Goal: Information Seeking & Learning: Find specific page/section

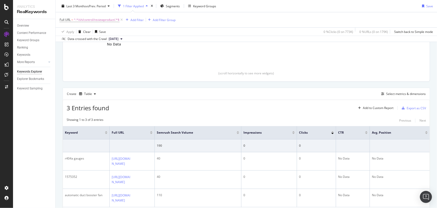
scroll to position [91, 0]
click at [97, 20] on span "^.*/sh/control/reviewproduct/.*$" at bounding box center [97, 19] width 46 height 7
click at [204, 93] on div "Create Table Select metrics & dimensions" at bounding box center [247, 94] width 368 height 12
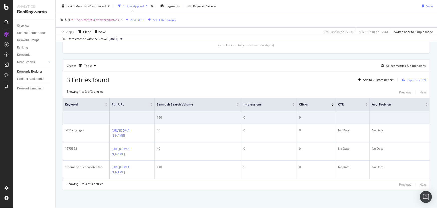
scroll to position [182, 0]
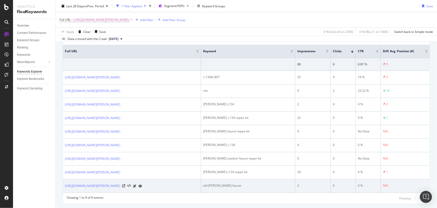
scroll to position [186, 0]
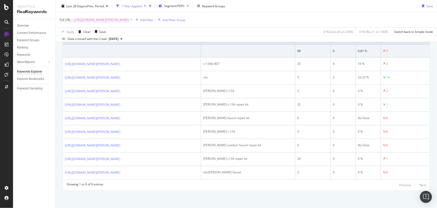
click at [129, 21] on span "https://www.supplyhouse.com/Prier-C-134KT-807-C-134-Overhaul-Kit" at bounding box center [101, 19] width 55 height 7
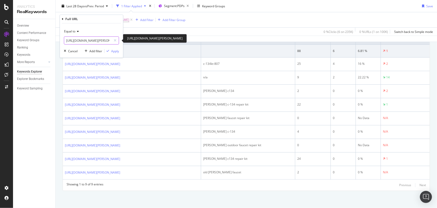
click at [86, 40] on input "https://www.supplyhouse.com/Prier-C-134KT-807-C-134-Overhaul-Kit" at bounding box center [87, 40] width 47 height 8
paste input "Weil-McLain-510-811-644-Natural-Gas-Pilot-Replacement-Kit-for-CGA-CG-Boilers-Al…"
type input "[URL][DOMAIN_NAME][PERSON_NAME]"
click at [112, 50] on div "Apply" at bounding box center [115, 51] width 8 height 4
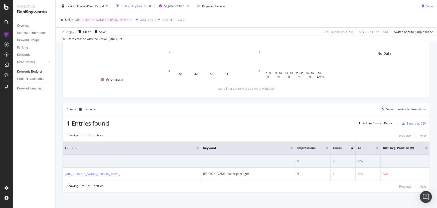
scroll to position [83, 0]
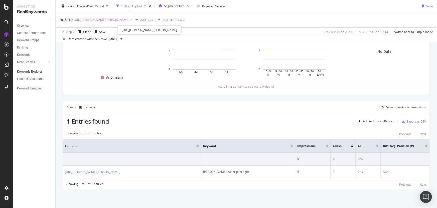
click at [129, 19] on span "[URL][DOMAIN_NAME][PERSON_NAME]" at bounding box center [101, 19] width 55 height 7
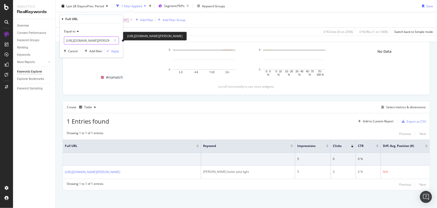
click at [103, 42] on input "[URL][DOMAIN_NAME][PERSON_NAME]" at bounding box center [87, 40] width 47 height 8
type input "https://www.supplyhouse.com/Weil-McLain-510-811-644-Natural-Gas-Pilot-Replaceme…"
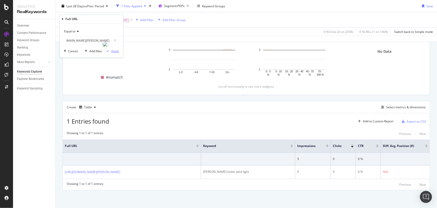
click at [114, 50] on div "Apply" at bounding box center [115, 51] width 8 height 4
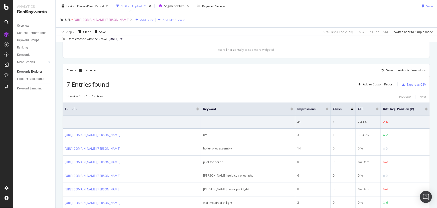
scroll to position [118, 0]
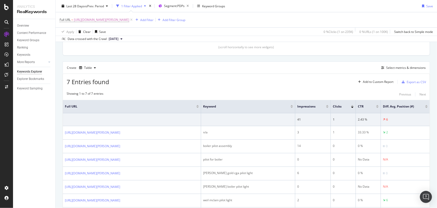
click at [257, 87] on div "7 Entries found Add to Custom Report Export as CSV Showing 1 to 7 of 7 entries …" at bounding box center [247, 152] width 368 height 158
click at [383, 68] on div "button" at bounding box center [382, 67] width 7 height 3
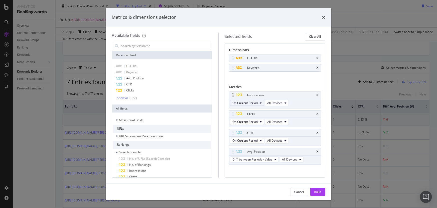
click at [257, 101] on span "On Current Period" at bounding box center [245, 102] width 25 height 4
click at [257, 137] on span "Diff. between Periods - Value" at bounding box center [259, 139] width 48 height 5
click at [256, 121] on span "On Current Period" at bounding box center [245, 121] width 25 height 4
click at [256, 154] on div "Diff. between Periods - Value" at bounding box center [259, 157] width 56 height 7
click at [257, 140] on span "On Current Period" at bounding box center [245, 140] width 25 height 4
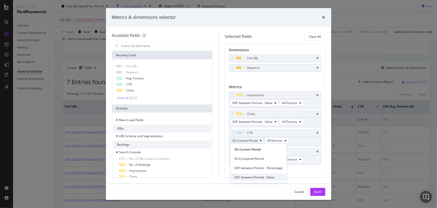
click at [256, 175] on span "Diff. between Periods - Value" at bounding box center [259, 176] width 48 height 5
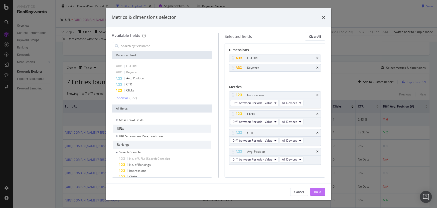
click at [315, 192] on div "Build" at bounding box center [318, 191] width 7 height 4
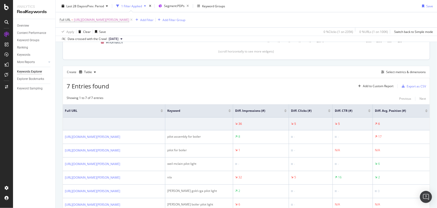
scroll to position [193, 0]
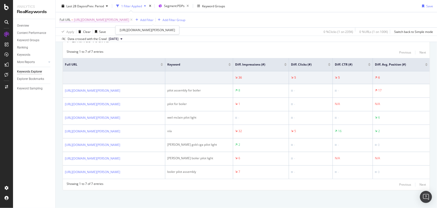
click at [129, 18] on span "https://www.supplyhouse.com/Weil-McLain-510-811-644-Natural-Gas-Pilot-Replaceme…" at bounding box center [101, 19] width 55 height 7
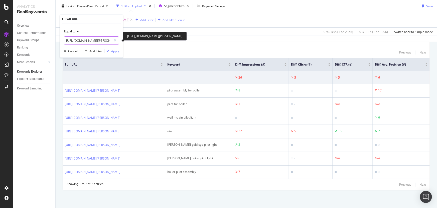
click at [92, 41] on input "https://www.supplyhouse.com/Weil-McLain-510-811-644-Natural-Gas-Pilot-Replaceme…" at bounding box center [87, 40] width 47 height 8
paste input "Moen-116711-1-5-GPM-Flow-Restrictor-Aerator?review-page=2"
type input "[URL][DOMAIN_NAME][PERSON_NAME]"
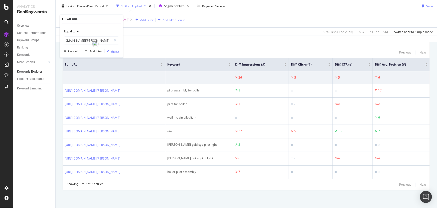
scroll to position [0, 0]
click at [116, 51] on div "Apply" at bounding box center [115, 51] width 8 height 4
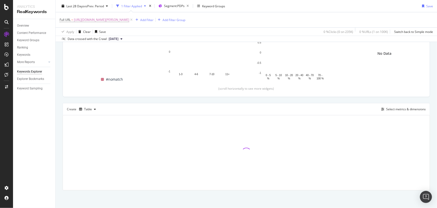
scroll to position [83, 0]
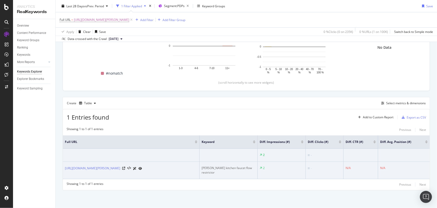
click at [230, 168] on div "moen kitchen faucet flow restrictor" at bounding box center [229, 169] width 54 height 9
copy tr "moen kitchen faucet flow restrictor"
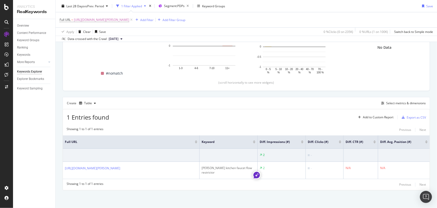
click at [158, 116] on div "1 Entries found Add to Custom Report Export as CSV" at bounding box center [246, 115] width 367 height 12
click at [129, 22] on span "[URL][DOMAIN_NAME][PERSON_NAME]" at bounding box center [101, 19] width 55 height 7
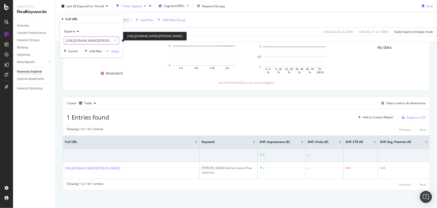
click at [95, 40] on input "[URL][DOMAIN_NAME][PERSON_NAME]" at bounding box center [87, 40] width 47 height 8
drag, startPoint x: 89, startPoint y: 40, endPoint x: 119, endPoint y: 42, distance: 29.6
click at [119, 42] on div "[URL][DOMAIN_NAME][PERSON_NAME]" at bounding box center [91, 40] width 55 height 8
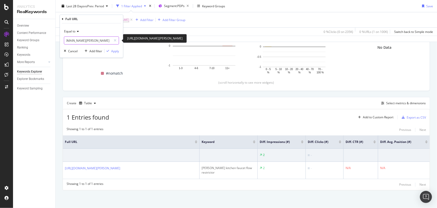
type input "https://www.supplyhouse.com/Moen-116711-1-5-GPM-Flow-Restrictor-Aerator"
click at [112, 51] on div "Apply" at bounding box center [115, 51] width 8 height 4
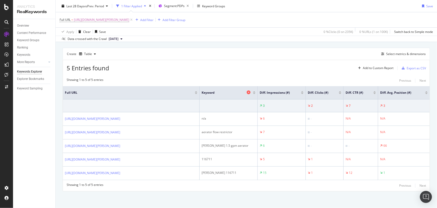
scroll to position [133, 0]
click at [127, 19] on span "https://www.supplyhouse.com/Moen-116711-1-5-GPM-Flow-Restrictor-Aerator" at bounding box center [101, 19] width 55 height 7
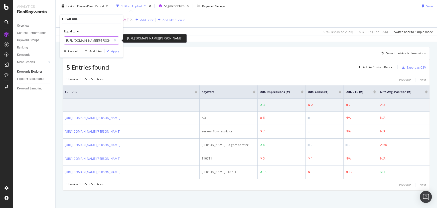
click at [94, 42] on input "https://www.supplyhouse.com/Moen-116711-1-5-GPM-Flow-Restrictor-Aerator" at bounding box center [87, 40] width 47 height 8
paste input "Corro-Protec-96387-CP-R-Water-Heater-Powered-Titanium-Anode-Rod-w-Anode-Rod-Por…"
drag, startPoint x: 88, startPoint y: 40, endPoint x: 170, endPoint y: 43, distance: 82.0
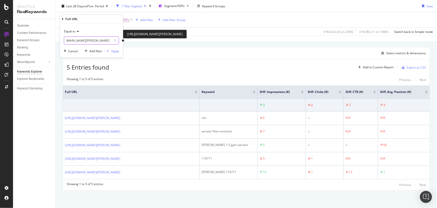
click at [170, 43] on body "Analytics RealKeywords Overview Content Performance Keyword Groups Ranking Keyw…" at bounding box center [218, 104] width 437 height 208
click at [108, 42] on input "[URL][DOMAIN_NAME][PERSON_NAME]" at bounding box center [87, 40] width 47 height 8
drag, startPoint x: 106, startPoint y: 40, endPoint x: 268, endPoint y: 48, distance: 162.3
click at [268, 48] on body "Analytics RealKeywords Overview Content Performance Keyword Groups Ranking Keyw…" at bounding box center [218, 104] width 437 height 208
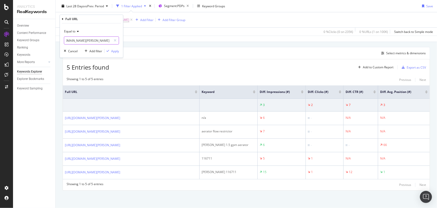
scroll to position [0, 152]
type input "https://www.supplyhouse.com/Corro-Protec-96387-CP-R-Water-Heater-Powered-Titani…"
click at [113, 50] on div "Apply" at bounding box center [115, 51] width 8 height 4
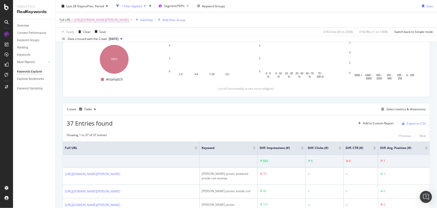
scroll to position [133, 0]
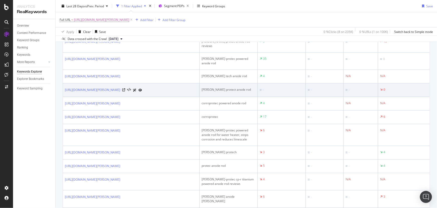
scroll to position [425, 0]
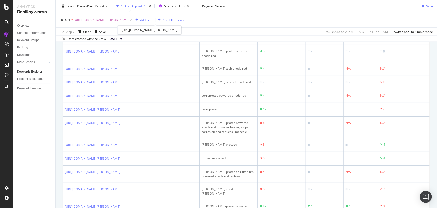
click at [129, 22] on span "https://www.supplyhouse.com/Corro-Protec-96387-CP-R-Water-Heater-Powered-Titani…" at bounding box center [101, 19] width 55 height 7
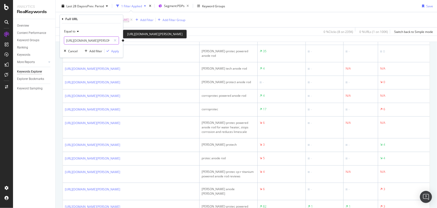
click at [73, 43] on input "https://www.supplyhouse.com/Corro-Protec-96387-CP-R-Water-Heater-Powered-Titani…" at bounding box center [87, 40] width 47 height 8
paste input "Prier-C-134KT-807-C-134-Overhaul-Kit?review-page=2"
type input "https://www.supplyhouse.com/Prier-C-134KT-807-C-134-Overhaul-Kit"
click at [110, 51] on div "button" at bounding box center [108, 50] width 7 height 3
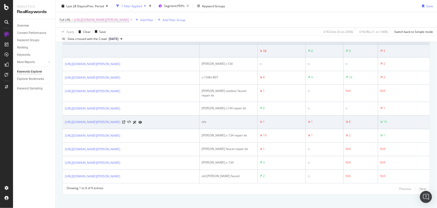
scroll to position [141, 0]
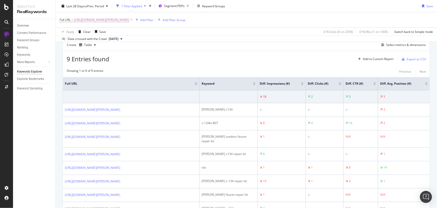
drag, startPoint x: 238, startPoint y: 60, endPoint x: 238, endPoint y: 57, distance: 2.5
click at [238, 60] on div "9 Entries found Add to Custom Report Export as CSV" at bounding box center [246, 57] width 367 height 12
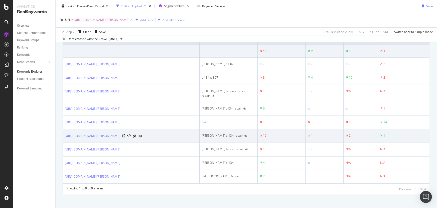
scroll to position [186, 0]
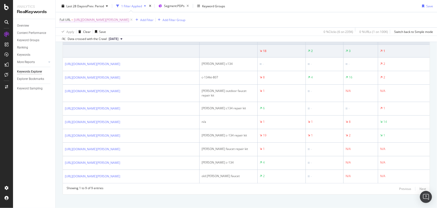
click at [129, 19] on span "https://www.supplyhouse.com/Prier-C-134KT-807-C-134-Overhaul-Kit" at bounding box center [101, 19] width 55 height 7
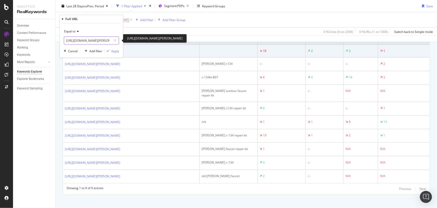
click at [95, 39] on input "https://www.supplyhouse.com/Prier-C-134KT-807-C-134-Overhaul-Kit" at bounding box center [87, 40] width 47 height 8
paste input "Watts-0062131-1-2-Double-Check-Valve-Assembly-007-QT?review-page=5"
type input "https://www.supplyhouse.com/Watts-0062131-1-2-Double-Check-Valve-Assembly-007-QT"
click at [118, 50] on div "Apply" at bounding box center [115, 51] width 8 height 4
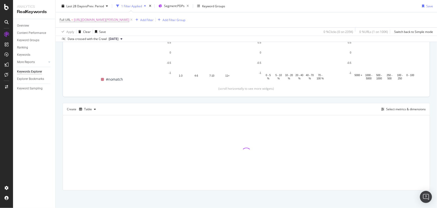
scroll to position [186, 0]
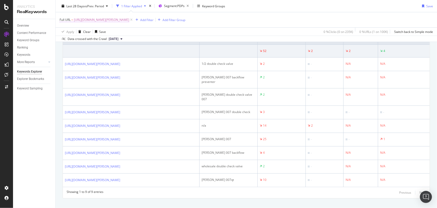
click at [129, 18] on span "https://www.supplyhouse.com/Watts-0062131-1-2-Double-Check-Valve-Assembly-007-QT" at bounding box center [101, 19] width 55 height 7
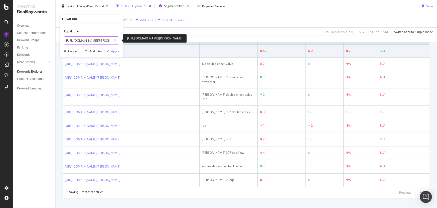
click at [99, 39] on input "https://www.supplyhouse.com/Watts-0062131-1-2-Double-Check-Valve-Assembly-007-QT" at bounding box center [87, 40] width 47 height 8
paste input "Spears-401-007-3-4-PVC-Sch-40-Tee?review-page=3"
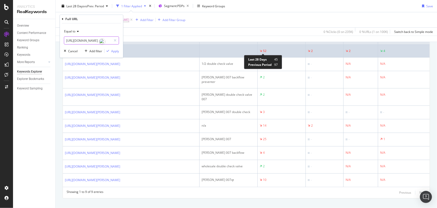
drag, startPoint x: 88, startPoint y: 40, endPoint x: 265, endPoint y: 50, distance: 177.9
click at [265, 50] on body "Analytics RealKeywords Overview Content Performance Keyword Groups Ranking Keyw…" at bounding box center [218, 104] width 437 height 208
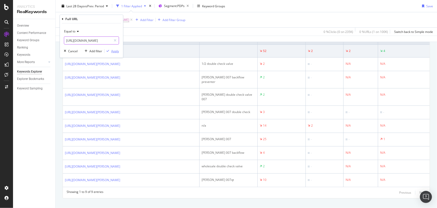
type input "https://www.supplyhouse.com/Spears-401-007-3-4-PVC-Sch-40-Tee"
click at [110, 50] on div "button" at bounding box center [108, 50] width 7 height 3
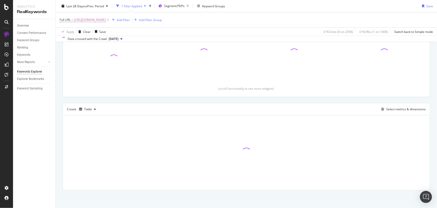
scroll to position [77, 0]
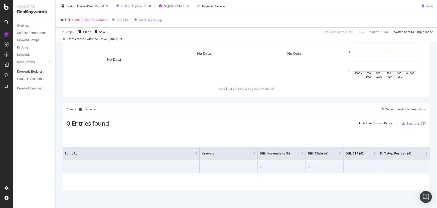
click at [106, 21] on span "https://www.supplyhouse.com/Spears-401-007-3-4-PVC-Sch-40-Tee" at bounding box center [90, 19] width 32 height 7
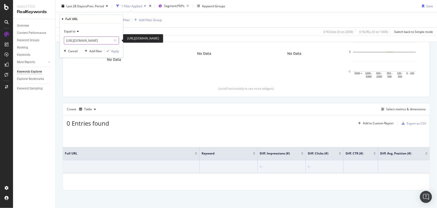
click at [104, 43] on input "https://www.supplyhouse.com/Spears-401-007-3-4-PVC-Sch-40-Tee" at bounding box center [87, 40] width 47 height 8
click at [117, 51] on div "Apply" at bounding box center [115, 51] width 8 height 4
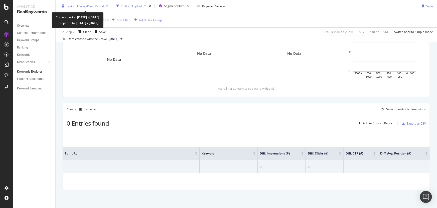
click at [85, 5] on span "vs Prev. Period" at bounding box center [94, 6] width 20 height 4
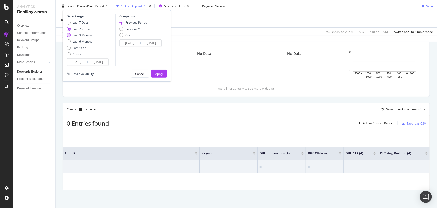
click at [86, 36] on div "Last 3 Months" at bounding box center [83, 35] width 20 height 4
type input "2025/05/16"
type input "2025/02/13"
type input "2025/05/15"
click at [160, 73] on div "Apply" at bounding box center [159, 73] width 8 height 4
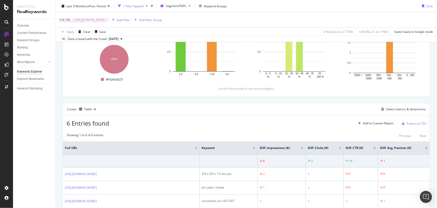
click at [87, 19] on span "https://www.supplyhouse.com/Spears-401-007-3-4-PVC-Sch-40-Tee" at bounding box center [90, 19] width 32 height 7
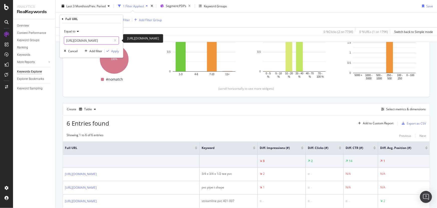
click at [85, 40] on input "https://www.supplyhouse.com/Spears-401-007-3-4-PVC-Sch-40-Tee" at bounding box center [87, 40] width 47 height 8
paste input "Everflow-NPBL3010-3-x-10-Black-Nipple?review-page=3"
type input "https://www.supplyhouse.com/Everflow-NPBL3010-3-x-10-Black-Nipple"
click at [113, 49] on div "Apply" at bounding box center [115, 51] width 8 height 4
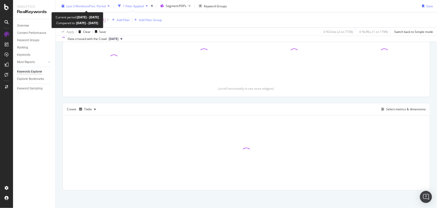
click at [98, 7] on span "vs Prev. Period" at bounding box center [96, 6] width 20 height 4
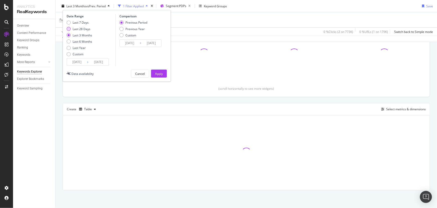
click at [88, 27] on div "Last 28 Days" at bounding box center [82, 29] width 18 height 4
type input "[DATE]"
type input "2025/06/21"
type input "2025/07/18"
click at [159, 75] on div "Apply" at bounding box center [159, 74] width 8 height 8
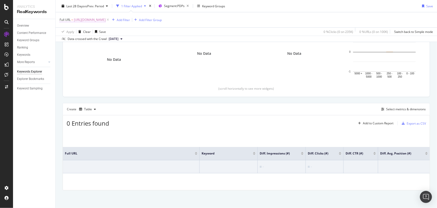
click at [106, 17] on span "https://www.supplyhouse.com/Everflow-NPBL3010-3-x-10-Black-Nipple" at bounding box center [90, 19] width 32 height 7
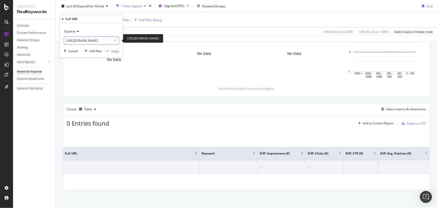
click at [100, 40] on input "https://www.supplyhouse.com/Everflow-NPBL3010-3-x-10-Black-Nipple" at bounding box center [87, 40] width 47 height 8
click at [77, 51] on div "Cancel" at bounding box center [73, 51] width 10 height 4
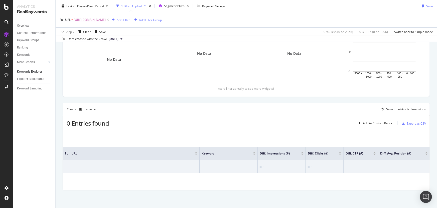
click at [106, 22] on span "https://www.supplyhouse.com/Everflow-NPBL3010-3-x-10-Black-Nipple" at bounding box center [90, 19] width 32 height 7
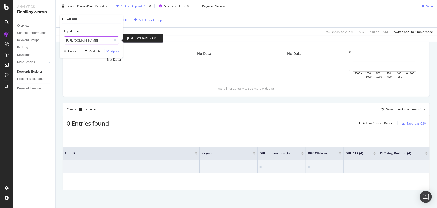
click at [100, 40] on input "https://www.supplyhouse.com/Everflow-NPBL3010-3-x-10-Black-Nipple" at bounding box center [87, 40] width 47 height 8
paste input "Corro-Protec-96387-CP-R-Water-Heater-Powered-Titanium-Anode-Rod-w-Anode-Rod-Por…"
drag, startPoint x: 89, startPoint y: 40, endPoint x: 112, endPoint y: 43, distance: 22.7
click at [112, 43] on div "https://www.supplyhouse.com/Corro-Protec-96387-CP-R-Water-Heater-Powered-Titani…" at bounding box center [91, 40] width 55 height 8
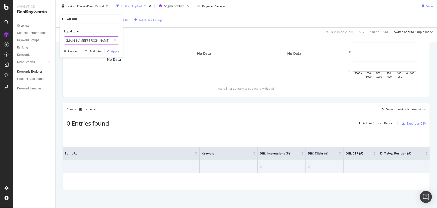
scroll to position [0, 152]
type input "https://www.supplyhouse.com/Corro-Protec-96387-CP-R-Water-Heater-Powered-Titani…"
click at [116, 50] on div "Apply" at bounding box center [115, 51] width 8 height 4
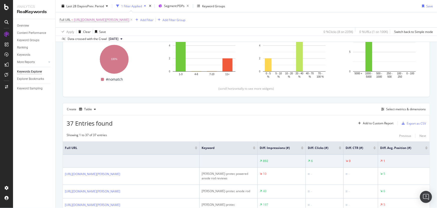
click at [185, 127] on div "37 Entries found Add to Custom Report Export as CSV" at bounding box center [246, 121] width 367 height 12
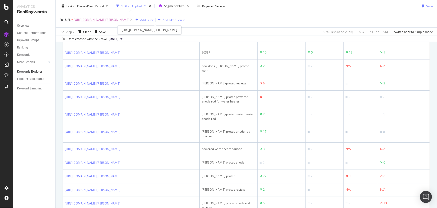
click at [129, 21] on span "https://www.supplyhouse.com/Corro-Protec-96387-CP-R-Water-Heater-Powered-Titani…" at bounding box center [101, 19] width 55 height 7
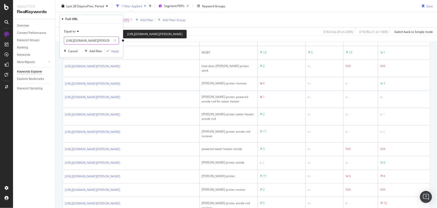
click at [102, 41] on input "https://www.supplyhouse.com/Corro-Protec-96387-CP-R-Water-Heater-Powered-Titani…" at bounding box center [87, 40] width 47 height 8
paste input "Watts-0062131-1-2-Double-Check-Valve-Assembly-007-QT?review-page=3"
type input "https://www.supplyhouse.com/Watts-0062131-1-2-Double-Check-Valve-Assembly-007-QT"
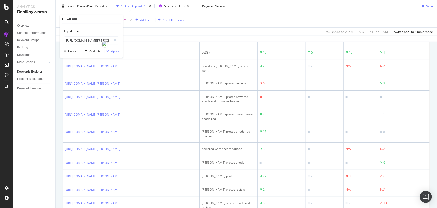
click at [116, 51] on div "Apply" at bounding box center [115, 51] width 8 height 4
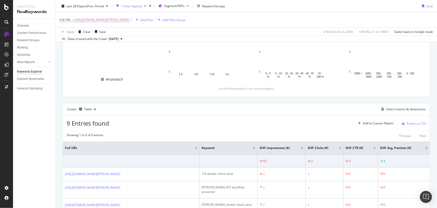
scroll to position [229, 0]
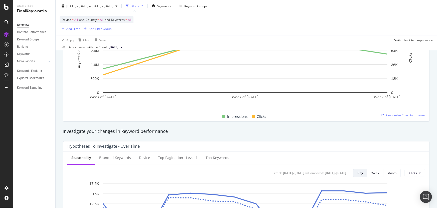
scroll to position [34, 0]
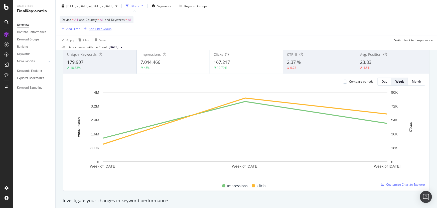
click at [104, 28] on div "Add Filter Group" at bounding box center [100, 28] width 23 height 4
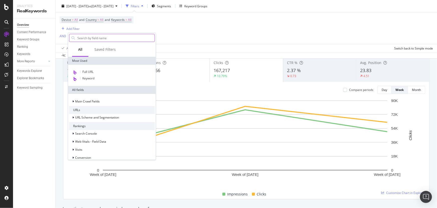
scroll to position [42, 0]
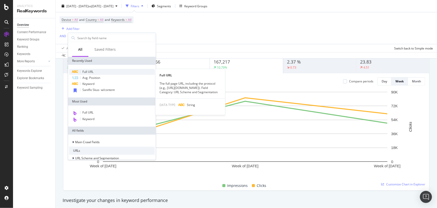
click at [95, 72] on div "Full URL" at bounding box center [112, 72] width 86 height 6
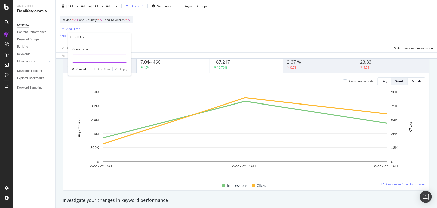
click at [84, 57] on input "text" at bounding box center [99, 58] width 55 height 8
type input "?review"
click at [117, 69] on icon "button" at bounding box center [116, 68] width 3 height 3
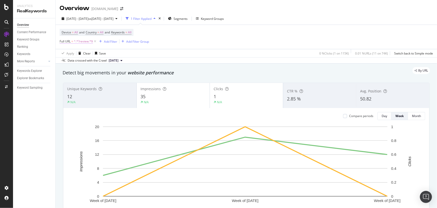
click at [84, 42] on span "^.*?review.*$" at bounding box center [83, 41] width 19 height 7
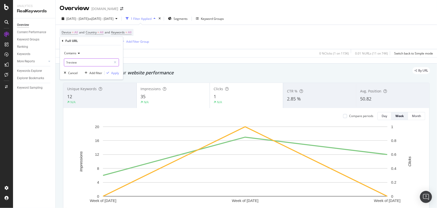
click at [81, 65] on input "?review" at bounding box center [87, 62] width 47 height 8
paste input "-page="
type input "?review-page="
click at [113, 72] on div "Apply" at bounding box center [115, 73] width 8 height 4
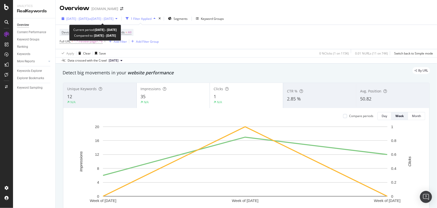
click at [88, 19] on span "[DATE] - [DATE]" at bounding box center [77, 19] width 22 height 4
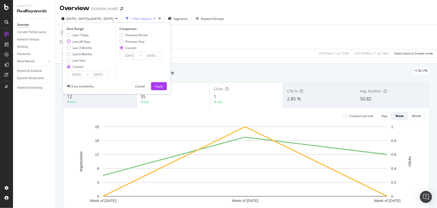
click at [89, 41] on div "Last 28 Days" at bounding box center [82, 41] width 18 height 4
type input "[DATE]"
click at [155, 86] on div "Apply" at bounding box center [159, 86] width 8 height 4
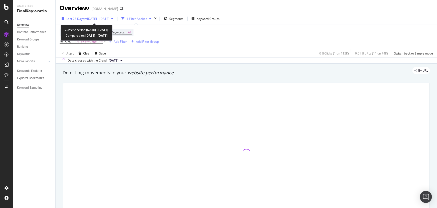
click at [93, 18] on span "vs [DATE] - [DATE]" at bounding box center [96, 19] width 25 height 4
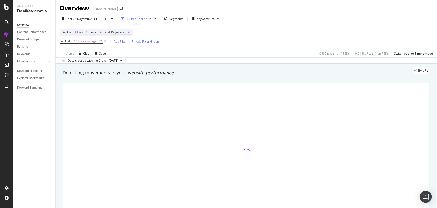
click at [193, 48] on div "Device = All and Country = All and Keywords = All Full URL = ^.*?review-page=.*…" at bounding box center [247, 37] width 374 height 24
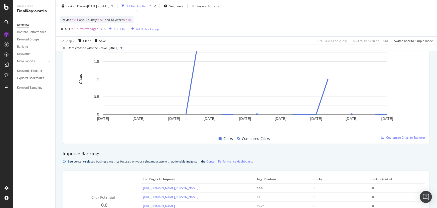
scroll to position [251, 0]
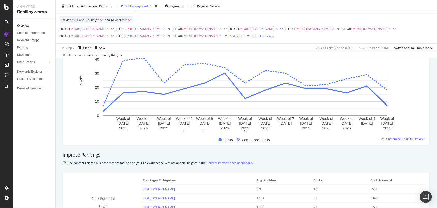
scroll to position [251, 0]
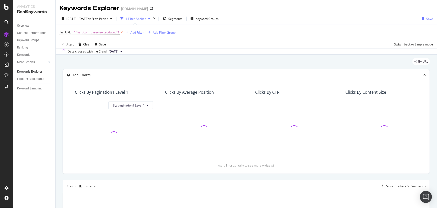
click at [122, 31] on icon at bounding box center [122, 32] width 4 height 5
click at [76, 32] on div "Add Filter" at bounding box center [72, 32] width 13 height 4
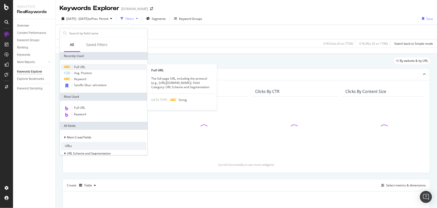
click at [83, 67] on span "Full URL" at bounding box center [79, 67] width 11 height 4
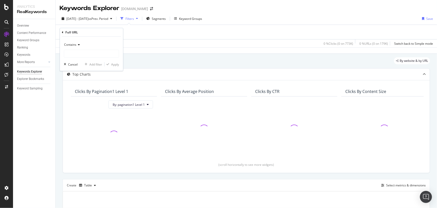
click at [79, 43] on icon at bounding box center [78, 44] width 4 height 3
click at [103, 40] on div "Contains Cancel Add filter Apply" at bounding box center [91, 54] width 63 height 34
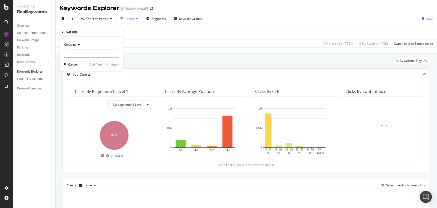
click at [87, 53] on input "text" at bounding box center [91, 54] width 55 height 8
type input "?review"
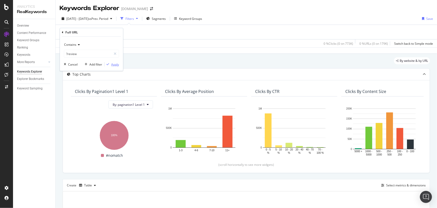
click at [112, 65] on div "Apply" at bounding box center [115, 64] width 8 height 4
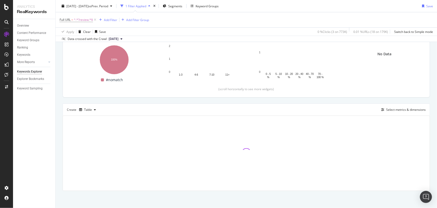
scroll to position [77, 0]
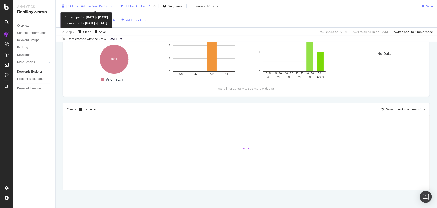
click at [88, 5] on span "2025 May. 16th - Aug. 15th" at bounding box center [77, 6] width 22 height 4
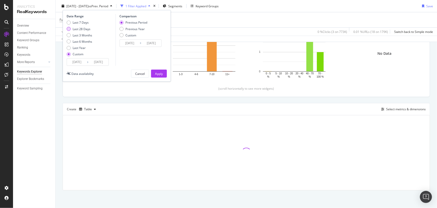
click at [89, 30] on div "Last 28 Days" at bounding box center [82, 29] width 18 height 4
type input "2025/07/20"
type input "2025/08/16"
type input "2025/06/22"
type input "[DATE]"
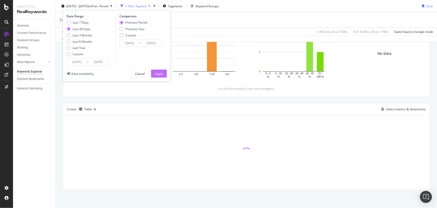
click at [164, 74] on button "Apply" at bounding box center [159, 73] width 16 height 8
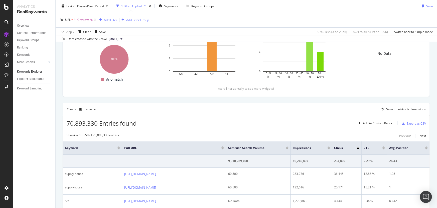
click at [73, 20] on span "=" at bounding box center [72, 20] width 2 height 4
click at [185, 111] on div "Create Table Select metrics & dimensions" at bounding box center [247, 109] width 368 height 12
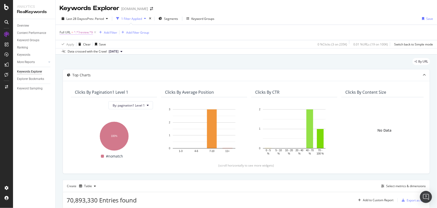
click at [84, 31] on span "^.*?review.*$" at bounding box center [83, 32] width 19 height 7
click at [174, 186] on div "Create Table Select metrics & dimensions" at bounding box center [247, 185] width 368 height 12
click at [166, 17] on span "Segments" at bounding box center [171, 19] width 14 height 4
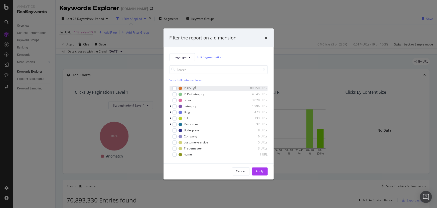
click at [186, 86] on div "PDPs" at bounding box center [187, 88] width 7 height 4
drag, startPoint x: 258, startPoint y: 170, endPoint x: 293, endPoint y: 0, distance: 174.0
click at [257, 170] on div "Apply" at bounding box center [260, 171] width 8 height 4
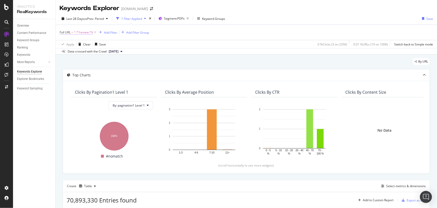
click at [89, 32] on span "^.*?review.*$" at bounding box center [83, 32] width 19 height 7
click at [163, 60] on div "By URL" at bounding box center [247, 63] width 368 height 11
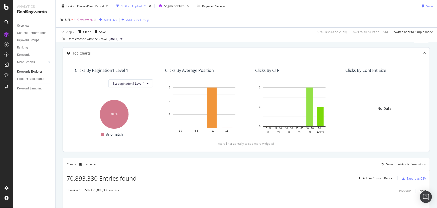
scroll to position [77, 0]
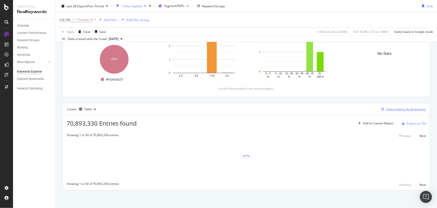
click at [379, 108] on div "button" at bounding box center [382, 109] width 7 height 3
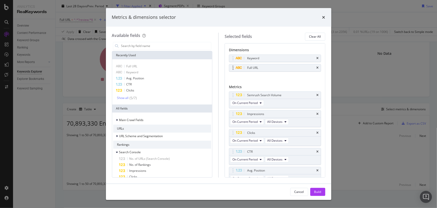
click at [317, 66] on div "Full URL" at bounding box center [275, 67] width 92 height 7
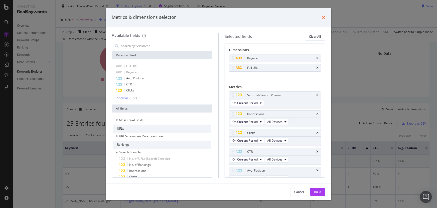
click at [324, 17] on icon "times" at bounding box center [324, 17] width 3 height 4
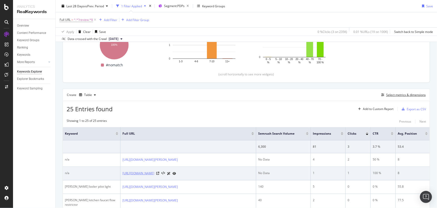
scroll to position [114, 0]
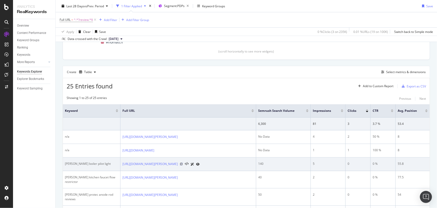
click at [183, 165] on icon at bounding box center [181, 163] width 3 height 3
drag, startPoint x: 99, startPoint y: 173, endPoint x: 75, endPoint y: 172, distance: 24.3
click at [66, 166] on div "weil mclain boiler pilot light" at bounding box center [91, 163] width 53 height 5
click at [75, 166] on div "weil mclain boiler pilot light" at bounding box center [91, 163] width 53 height 5
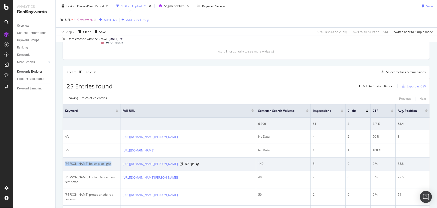
click at [75, 166] on div "weil mclain boiler pilot light" at bounding box center [91, 163] width 53 height 5
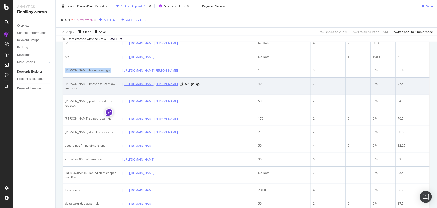
scroll to position [182, 0]
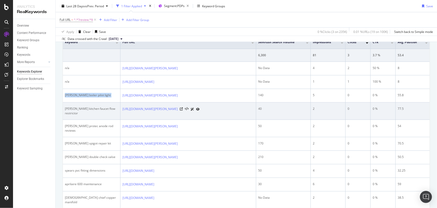
drag, startPoint x: 152, startPoint y: 130, endPoint x: 122, endPoint y: 122, distance: 30.9
click at [122, 120] on td "[URL][DOMAIN_NAME][PERSON_NAME]" at bounding box center [189, 110] width 136 height 17
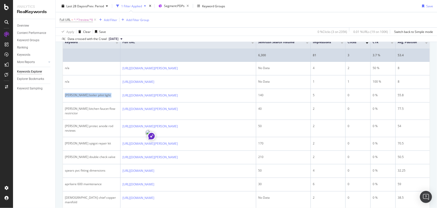
copy link "[URL][DOMAIN_NAME][PERSON_NAME]"
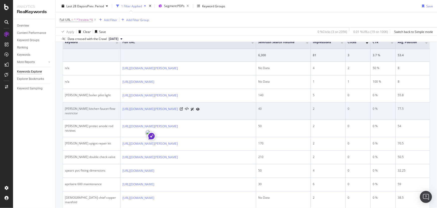
click at [90, 115] on div "moen kitchen faucet flow restrictor" at bounding box center [91, 110] width 53 height 9
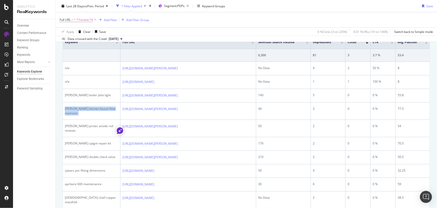
copy div "moen kitchen faucet flow restrictor"
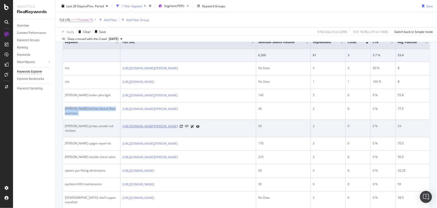
drag, startPoint x: 233, startPoint y: 147, endPoint x: 217, endPoint y: 146, distance: 16.0
click at [217, 129] on div "[URL][DOMAIN_NAME][PERSON_NAME]" at bounding box center [189, 126] width 132 height 5
click at [220, 137] on td "[URL][DOMAIN_NAME][PERSON_NAME]" at bounding box center [189, 128] width 136 height 17
drag, startPoint x: 231, startPoint y: 148, endPoint x: 122, endPoint y: 142, distance: 109.4
click at [122, 137] on td "[URL][DOMAIN_NAME][PERSON_NAME]" at bounding box center [189, 128] width 136 height 17
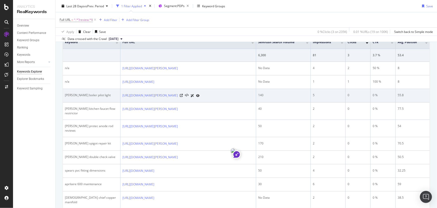
copy link "[URL][DOMAIN_NAME][PERSON_NAME]"
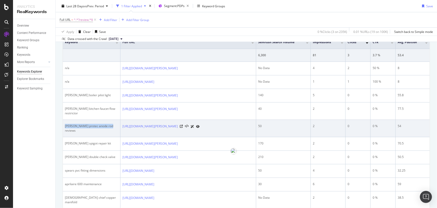
drag, startPoint x: 110, startPoint y: 141, endPoint x: 65, endPoint y: 141, distance: 44.9
click at [65, 133] on div "corro protec anode rod reviews" at bounding box center [91, 128] width 53 height 9
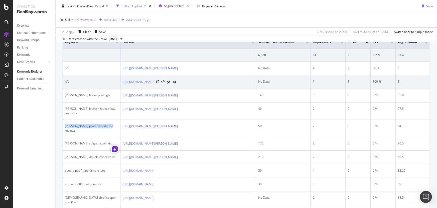
copy div "corro protec anode rod reviews"
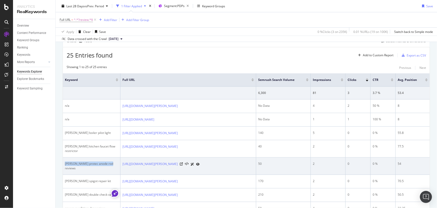
scroll to position [137, 0]
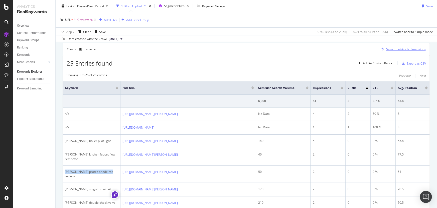
click at [379, 49] on div "button" at bounding box center [382, 49] width 7 height 3
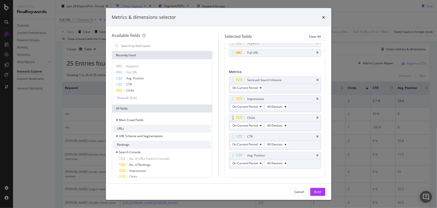
scroll to position [23, 0]
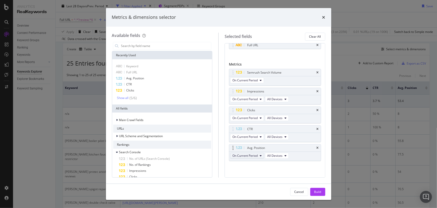
click at [259, 155] on button "On Current Period" at bounding box center [247, 155] width 34 height 6
drag, startPoint x: 300, startPoint y: 190, endPoint x: 301, endPoint y: 186, distance: 4.6
click at [300, 190] on div "Cancel" at bounding box center [300, 191] width 10 height 4
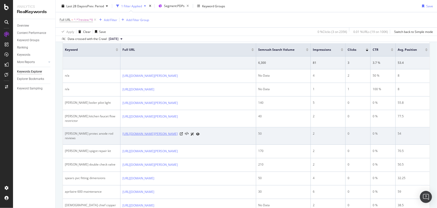
scroll to position [182, 0]
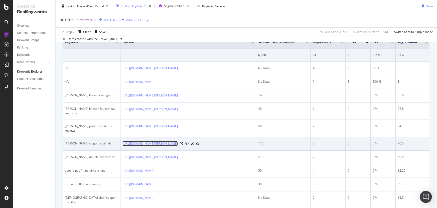
click at [139, 146] on link "[URL][DOMAIN_NAME][PERSON_NAME]" at bounding box center [150, 143] width 55 height 5
drag, startPoint x: 122, startPoint y: 159, endPoint x: 135, endPoint y: 166, distance: 15.1
click at [135, 150] on td "[URL][DOMAIN_NAME][PERSON_NAME]" at bounding box center [189, 144] width 136 height 14
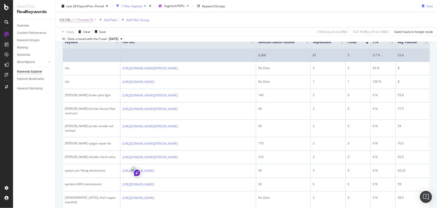
copy link "[URL][DOMAIN_NAME][PERSON_NAME]"
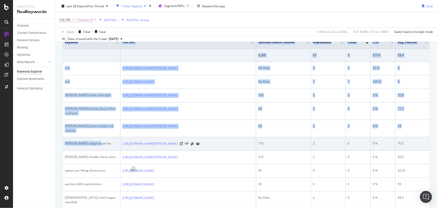
drag, startPoint x: 95, startPoint y: 160, endPoint x: 72, endPoint y: 160, distance: 23.1
click at [63, 150] on td "prier spigot repair kit" at bounding box center [92, 144] width 58 height 14
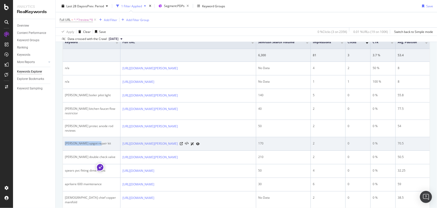
click at [73, 145] on div "prier spigot repair kit" at bounding box center [91, 143] width 53 height 5
click at [153, 150] on td "[URL][DOMAIN_NAME][PERSON_NAME]" at bounding box center [189, 144] width 136 height 14
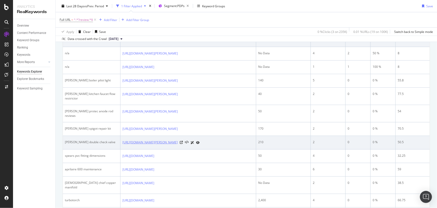
scroll to position [205, 0]
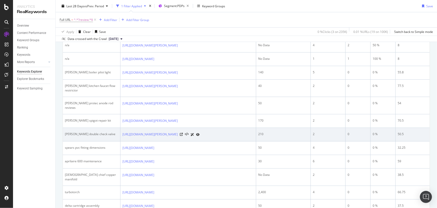
drag, startPoint x: 122, startPoint y: 153, endPoint x: 160, endPoint y: 163, distance: 39.5
click at [160, 141] on td "https://www.supplyhouse.com/Watts-0062131-1-2-Double-Check-Valve-Assembly-007-Q…" at bounding box center [189, 135] width 136 height 14
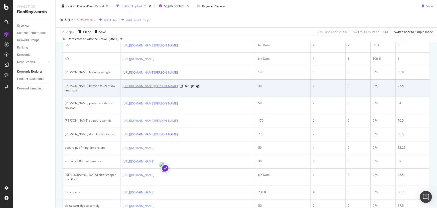
copy link "https://www.supplyhouse.com/Watts-0062131-1-2-Double-Check-Valve-Assembly-007-Q…"
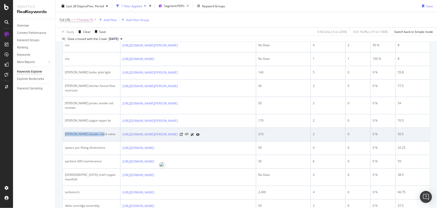
drag, startPoint x: 100, startPoint y: 155, endPoint x: 64, endPoint y: 156, distance: 36.4
click at [64, 141] on td "watts double check valve" at bounding box center [92, 135] width 58 height 14
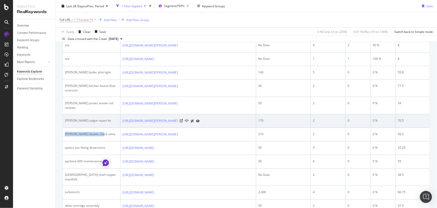
copy div "watts double check valve"
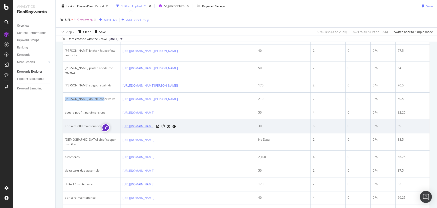
scroll to position [251, 0]
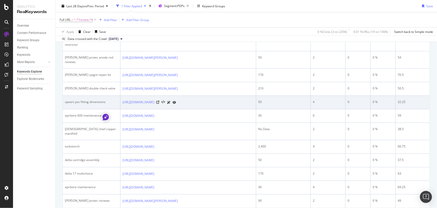
click at [130, 109] on td "[URL][DOMAIN_NAME]" at bounding box center [189, 102] width 136 height 14
drag, startPoint x: 122, startPoint y: 128, endPoint x: 130, endPoint y: 133, distance: 10.1
click at [130, 109] on td "[URL][DOMAIN_NAME]" at bounding box center [189, 102] width 136 height 14
copy link "[URL][DOMAIN_NAME]"
click at [159, 104] on icon at bounding box center [157, 101] width 3 height 3
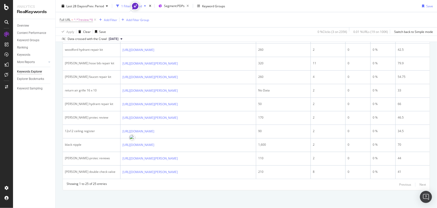
scroll to position [525, 0]
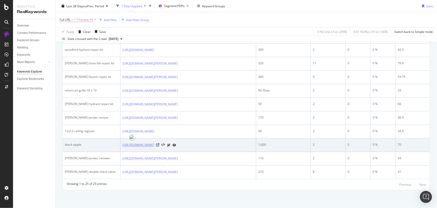
drag, startPoint x: 122, startPoint y: 126, endPoint x: 136, endPoint y: 132, distance: 15.2
click at [136, 138] on td "[URL][DOMAIN_NAME]" at bounding box center [189, 145] width 136 height 14
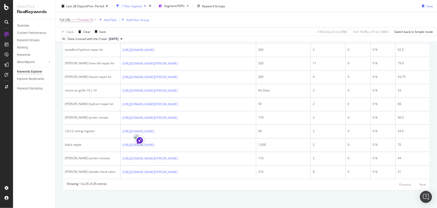
copy link "[URL][DOMAIN_NAME]"
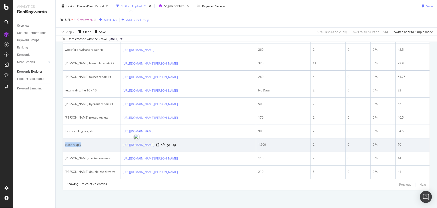
drag, startPoint x: 78, startPoint y: 128, endPoint x: 65, endPoint y: 128, distance: 13.5
click at [65, 142] on div "black nipple" at bounding box center [91, 144] width 53 height 5
copy div "black nipple"
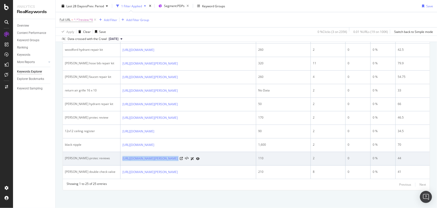
drag, startPoint x: 121, startPoint y: 145, endPoint x: 240, endPoint y: 155, distance: 118.8
click at [240, 155] on td "https://www.supplyhouse.com/Corro-Protec-96387-CP-R-Water-Heater-Powered-Titani…" at bounding box center [189, 159] width 136 height 14
drag, startPoint x: 94, startPoint y: 145, endPoint x: 65, endPoint y: 145, distance: 28.8
click at [65, 156] on div "corro-protec reviews" at bounding box center [91, 158] width 53 height 5
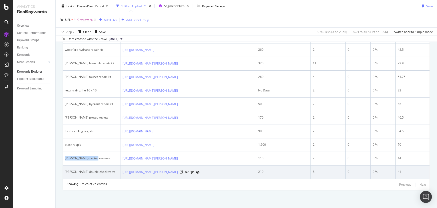
drag, startPoint x: 121, startPoint y: 163, endPoint x: 168, endPoint y: 173, distance: 47.7
click at [168, 173] on td "[URL][DOMAIN_NAME][PERSON_NAME]" at bounding box center [189, 172] width 136 height 14
drag, startPoint x: 107, startPoint y: 164, endPoint x: 63, endPoint y: 164, distance: 44.1
click at [63, 165] on td "watts double check valve" at bounding box center [92, 172] width 58 height 14
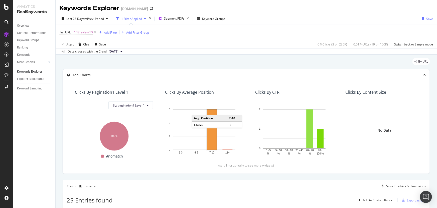
scroll to position [159, 0]
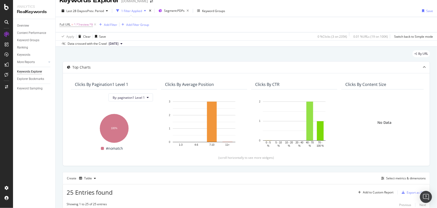
scroll to position [0, 0]
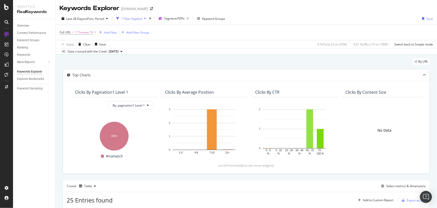
click at [63, 113] on div "Top Charts Clicks By pagination1 Level 1 By: pagination1 Level 1 Hold CTRL whil…" at bounding box center [247, 121] width 368 height 105
